Goal: Transaction & Acquisition: Book appointment/travel/reservation

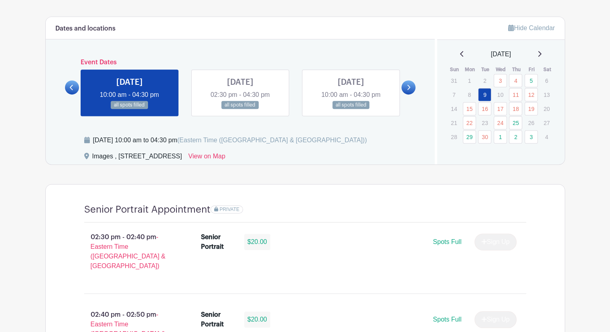
scroll to position [405, 0]
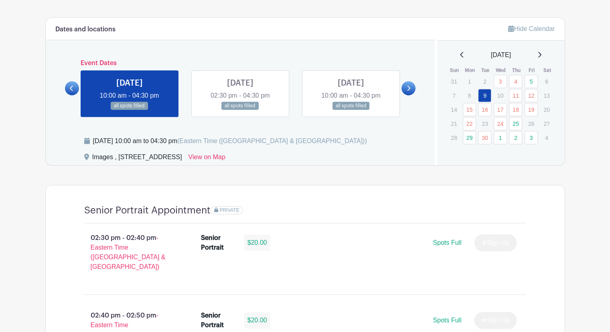
click at [411, 84] on link at bounding box center [409, 88] width 14 height 14
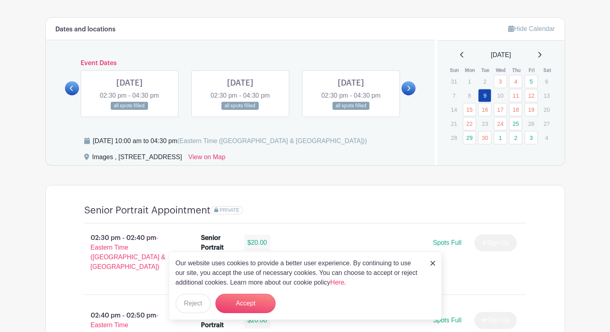
click at [411, 84] on link at bounding box center [409, 88] width 14 height 14
click at [409, 85] on icon at bounding box center [409, 88] width 4 height 6
click at [351, 110] on link at bounding box center [351, 110] width 0 height 0
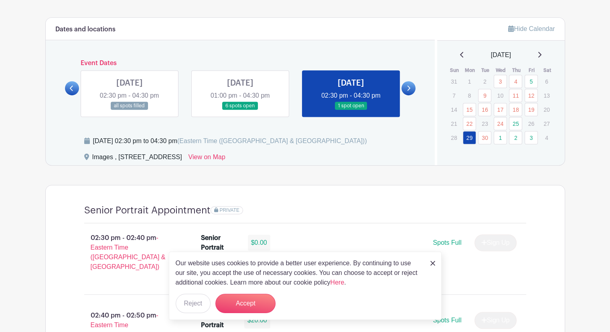
click at [351, 110] on link at bounding box center [351, 110] width 0 height 0
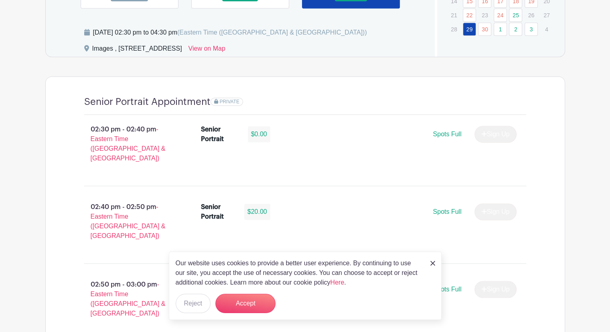
scroll to position [517, 0]
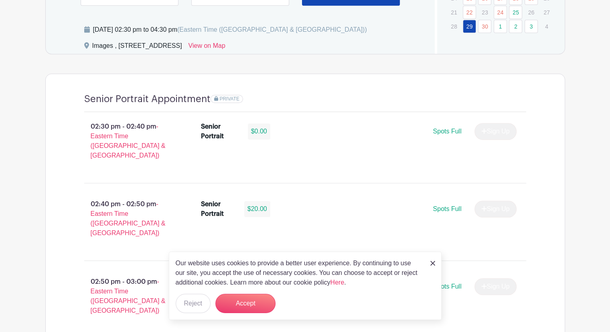
click at [433, 270] on div "Our website uses cookies to provide a better user experience. By continuing to …" at bounding box center [305, 285] width 273 height 68
click at [432, 262] on img at bounding box center [433, 262] width 5 height 5
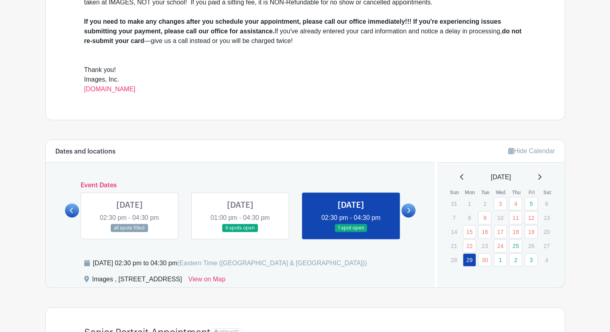
scroll to position [285, 0]
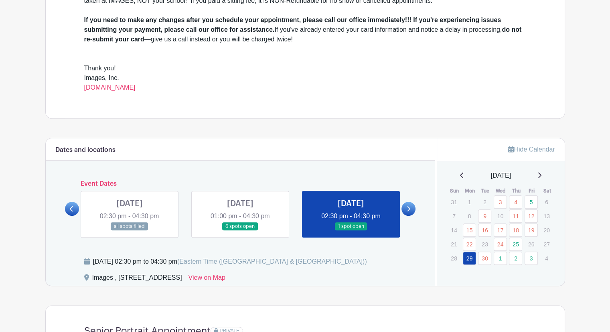
click at [404, 205] on link at bounding box center [409, 208] width 14 height 14
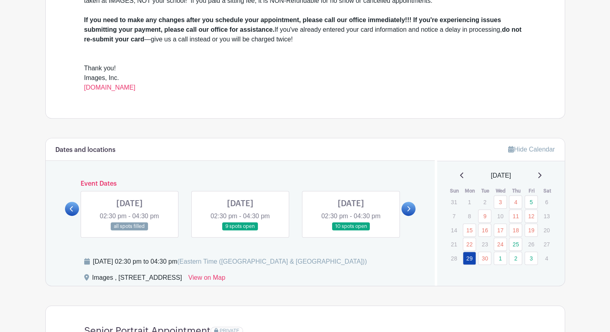
click at [351, 230] on link at bounding box center [351, 230] width 0 height 0
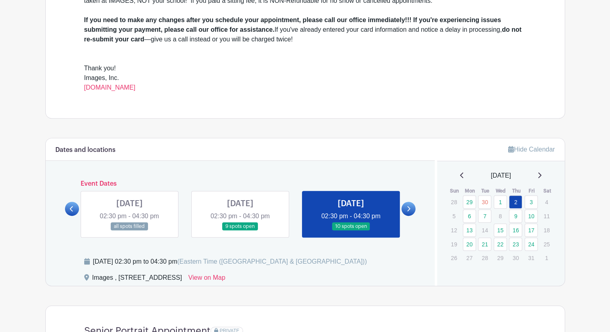
click at [351, 230] on link at bounding box center [351, 230] width 0 height 0
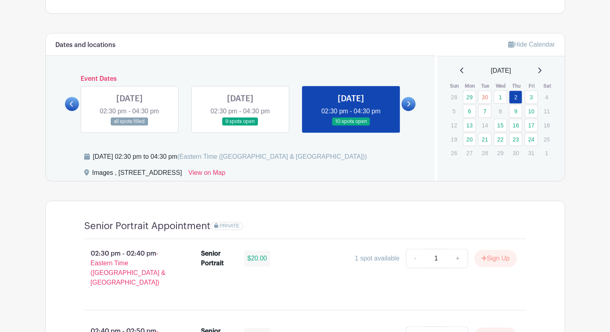
scroll to position [388, 0]
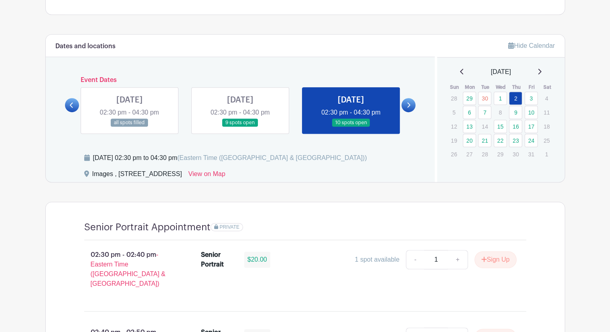
click at [411, 100] on link at bounding box center [409, 105] width 14 height 14
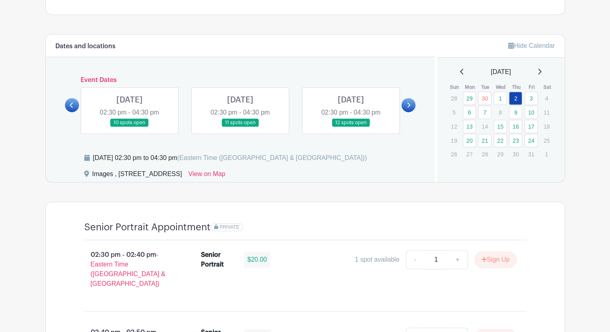
click at [351, 127] on link at bounding box center [351, 127] width 0 height 0
click at [414, 104] on link at bounding box center [409, 105] width 14 height 14
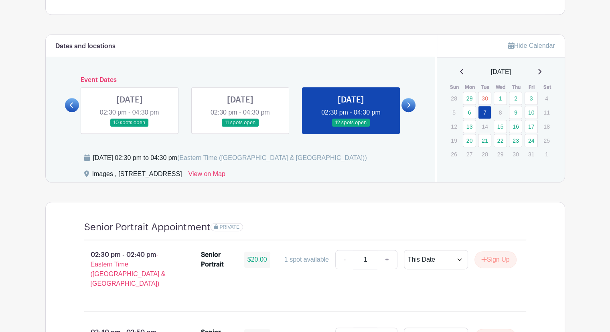
click at [407, 103] on icon at bounding box center [409, 105] width 4 height 6
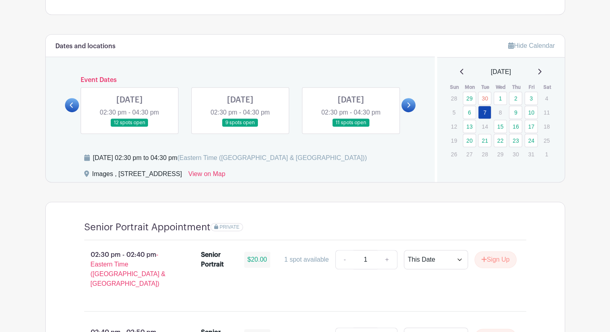
click at [130, 127] on link at bounding box center [130, 127] width 0 height 0
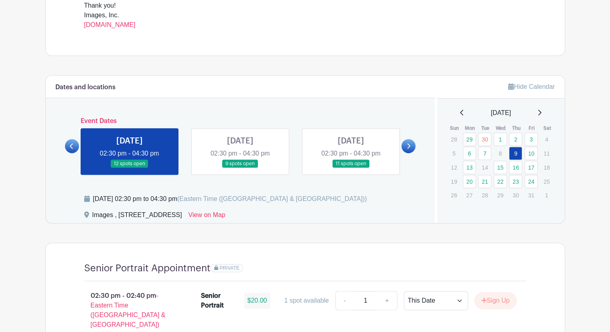
scroll to position [349, 0]
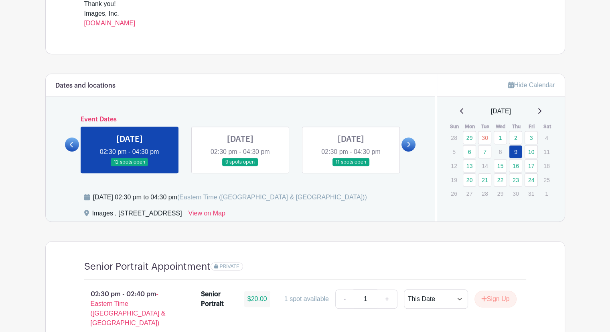
click at [71, 148] on link at bounding box center [72, 144] width 14 height 14
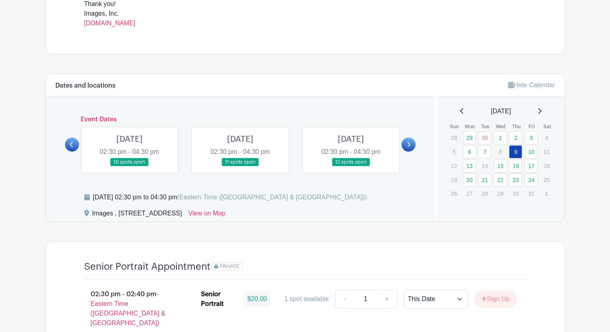
click at [77, 144] on link at bounding box center [72, 144] width 14 height 14
click at [240, 166] on link at bounding box center [240, 166] width 0 height 0
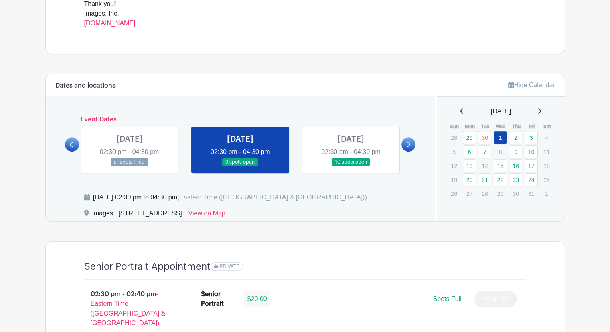
click at [240, 166] on link at bounding box center [240, 166] width 0 height 0
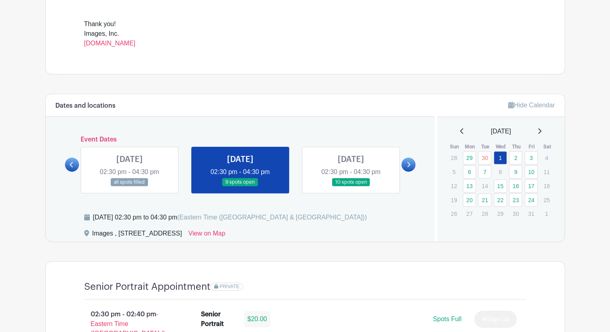
scroll to position [329, 0]
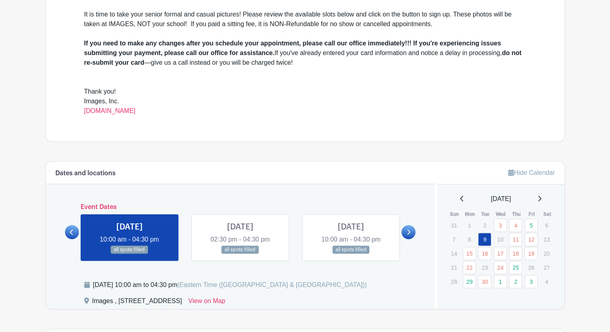
scroll to position [263, 0]
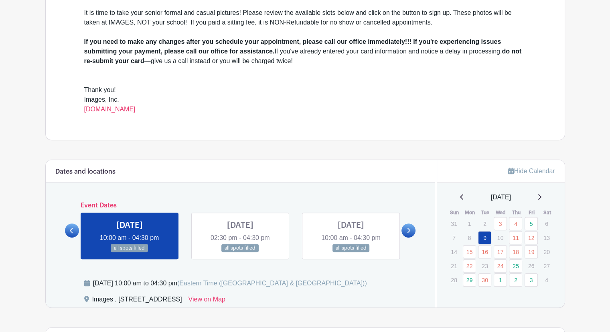
click at [410, 231] on icon at bounding box center [409, 230] width 4 height 6
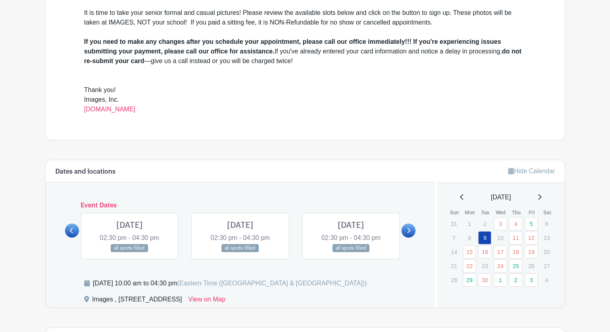
click at [410, 231] on icon at bounding box center [409, 230] width 4 height 6
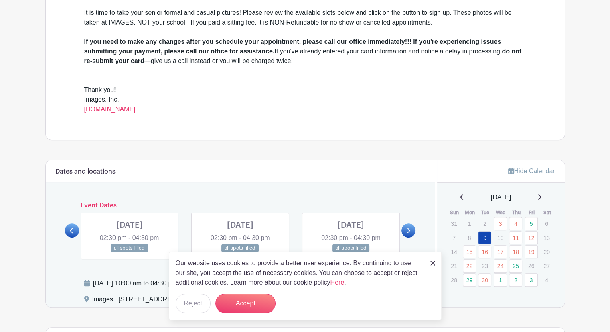
click at [435, 266] on div "Our website uses cookies to provide a better user experience. By continuing to …" at bounding box center [305, 285] width 273 height 68
click at [431, 263] on img at bounding box center [433, 262] width 5 height 5
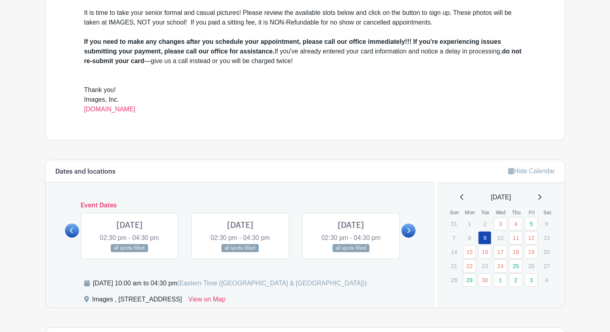
click at [351, 252] on link at bounding box center [351, 252] width 0 height 0
